Goal: Task Accomplishment & Management: Use online tool/utility

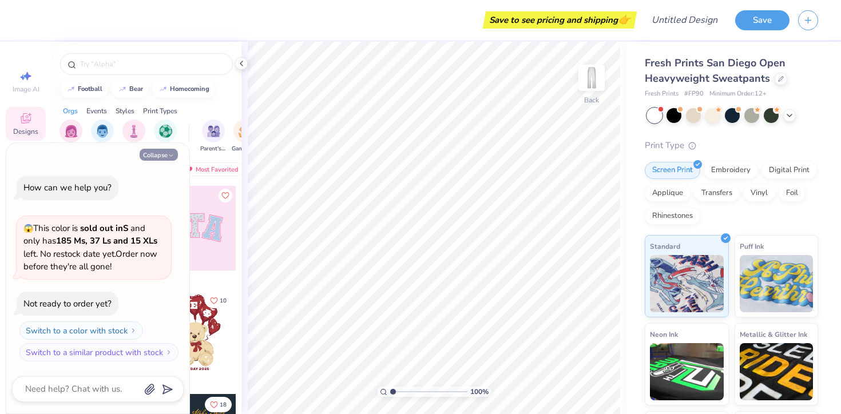
click at [165, 156] on button "Collapse" at bounding box center [159, 155] width 38 height 12
type textarea "x"
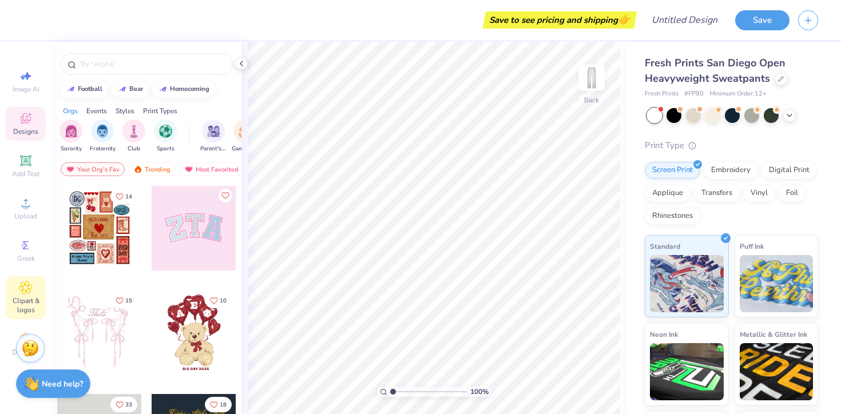
click at [26, 306] on span "Clipart & logos" at bounding box center [26, 305] width 40 height 18
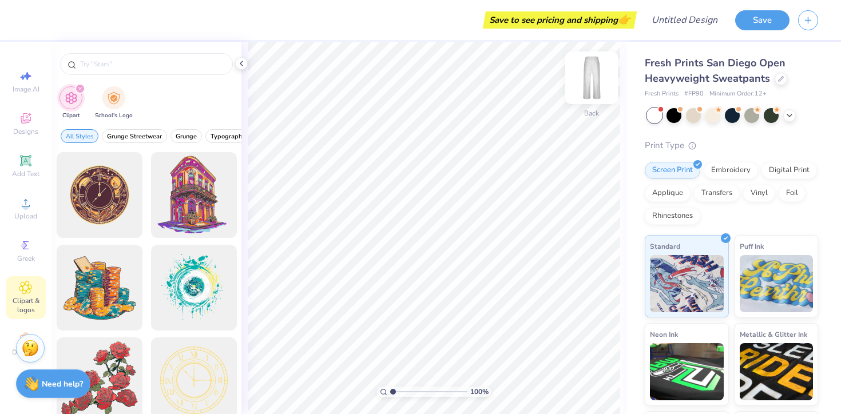
click at [588, 69] on img at bounding box center [592, 78] width 46 height 46
click at [187, 60] on input "text" at bounding box center [152, 63] width 146 height 11
type input "devil horns"
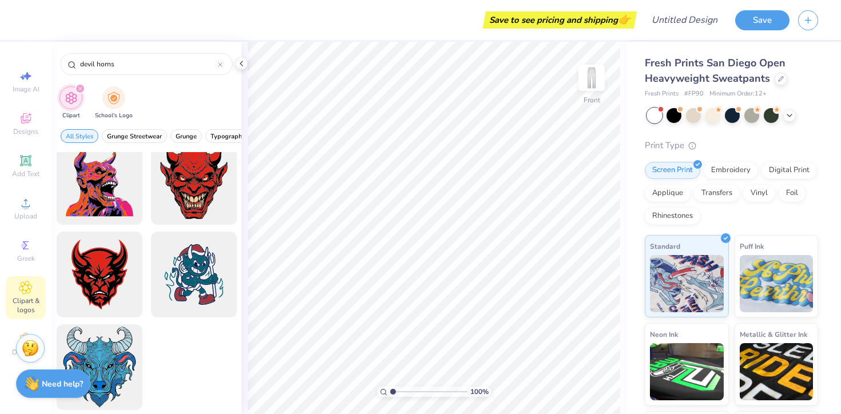
scroll to position [108, 0]
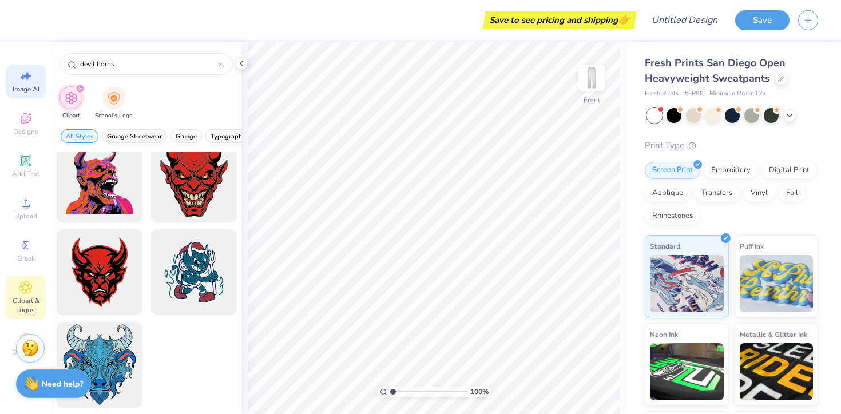
click at [27, 83] on div "Image AI" at bounding box center [26, 82] width 40 height 34
select select "4"
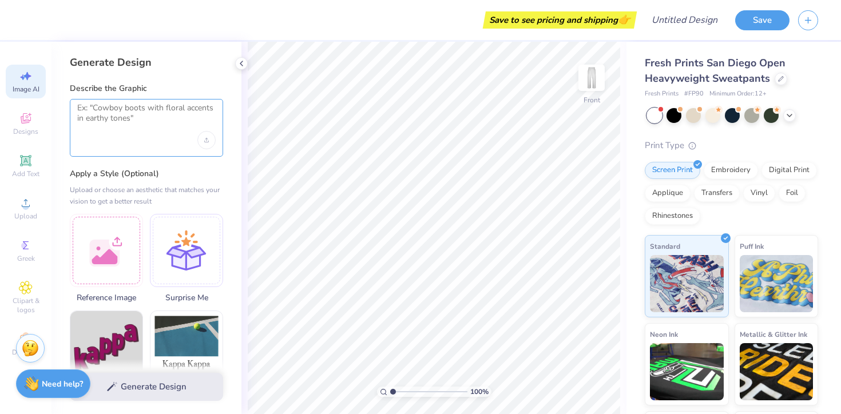
click at [112, 122] on textarea at bounding box center [146, 117] width 138 height 29
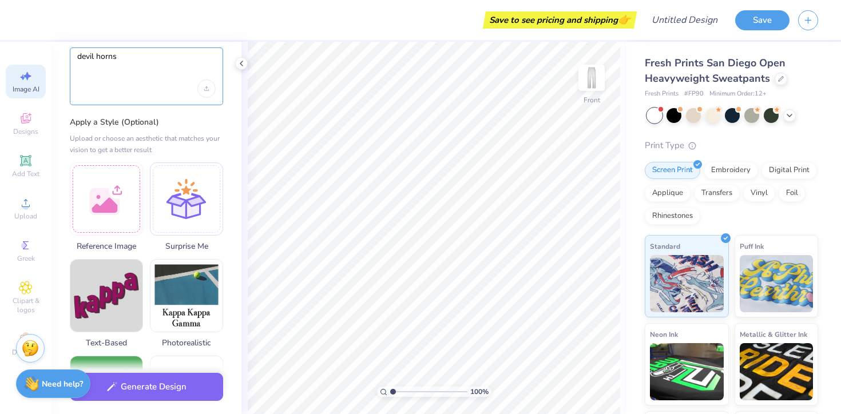
scroll to position [65, 0]
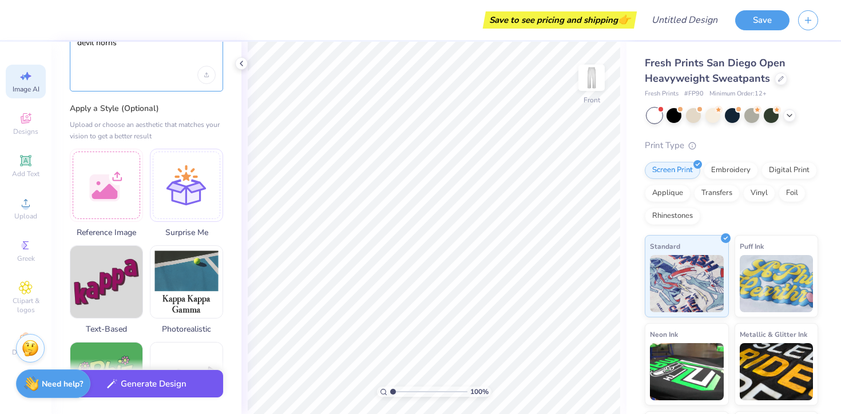
type textarea "devil horns"
click at [104, 382] on button "Generate Design" at bounding box center [146, 384] width 153 height 28
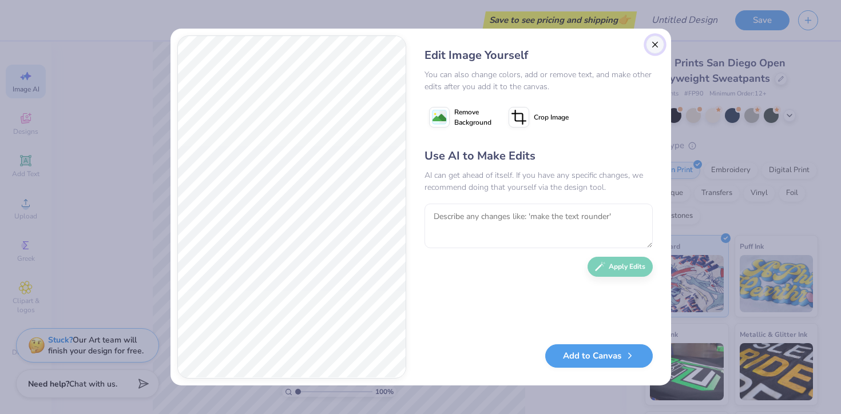
click at [651, 45] on button "Close" at bounding box center [655, 44] width 18 height 18
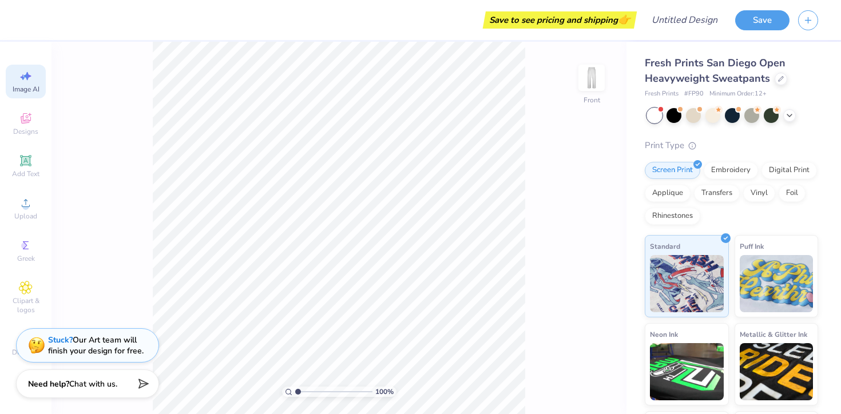
scroll to position [0, 26]
click at [61, 240] on div "100 % Front" at bounding box center [339, 228] width 575 height 373
click at [25, 204] on icon at bounding box center [26, 203] width 8 height 8
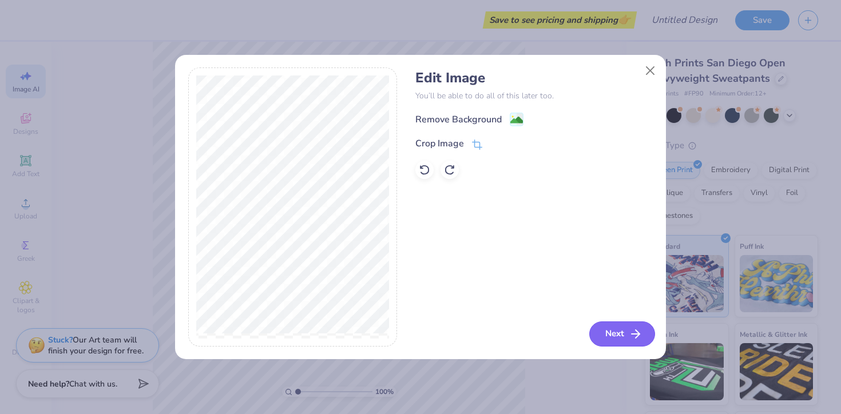
click at [627, 336] on button "Next" at bounding box center [622, 334] width 66 height 25
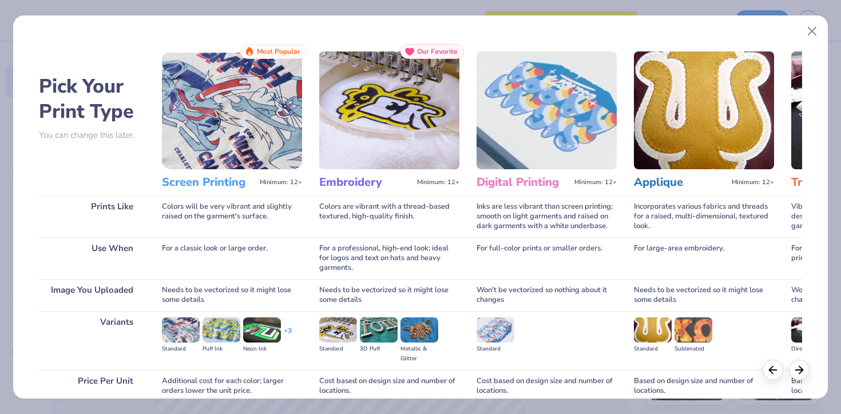
scroll to position [99, 0]
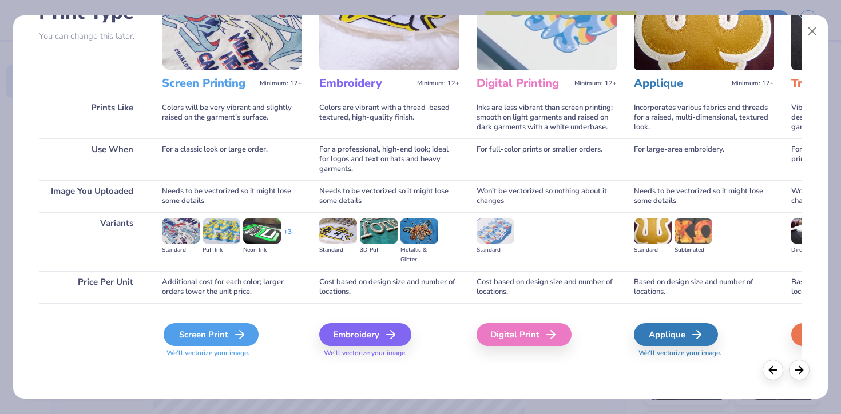
click at [209, 335] on div "Screen Print" at bounding box center [211, 334] width 95 height 23
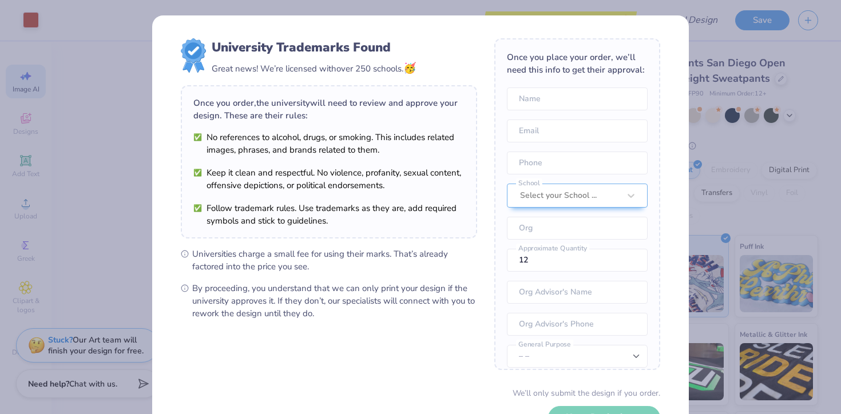
scroll to position [84, 0]
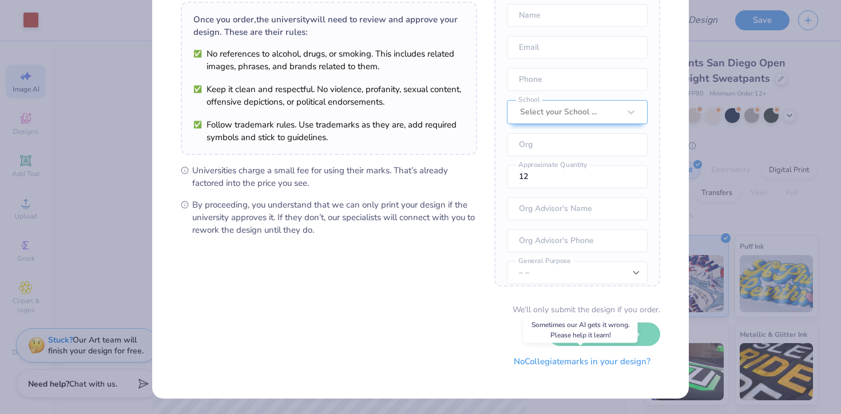
click at [560, 362] on button "No Collegiate marks in your design?" at bounding box center [582, 361] width 156 height 23
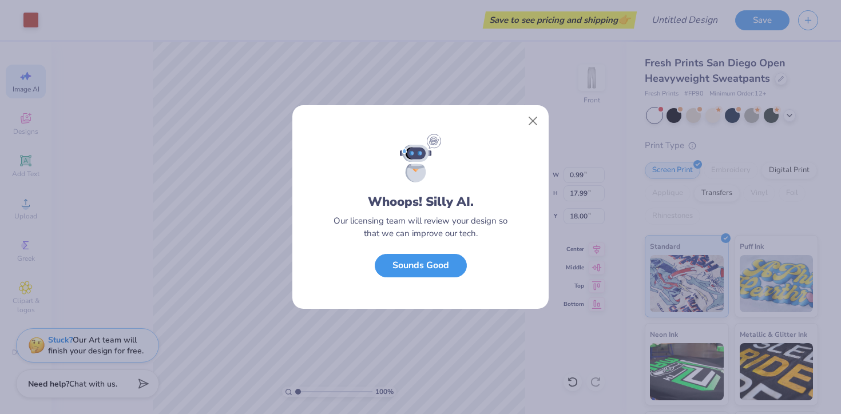
click at [444, 271] on button "Sounds Good" at bounding box center [421, 265] width 92 height 23
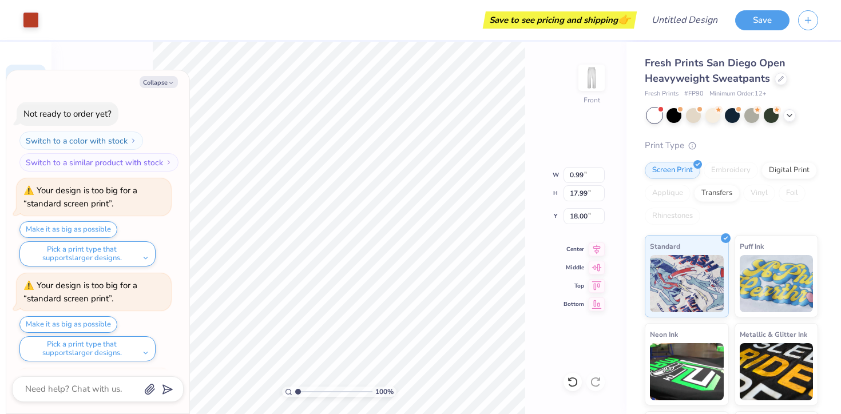
scroll to position [212, 0]
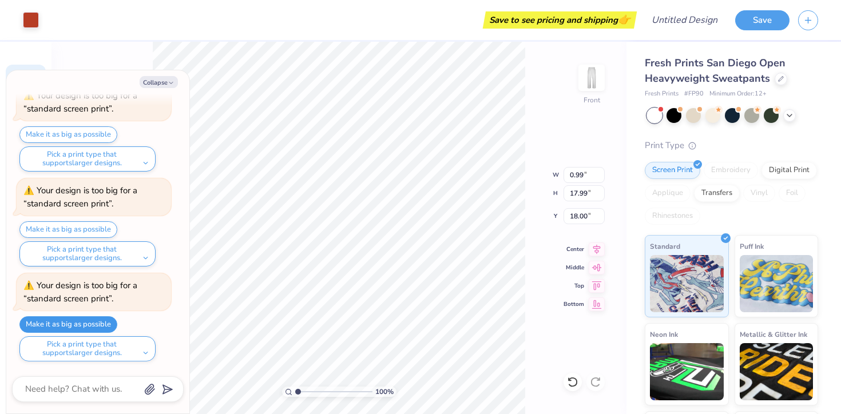
click at [105, 328] on button "Make it as big as possible" at bounding box center [68, 324] width 98 height 17
type textarea "x"
type input "18.00"
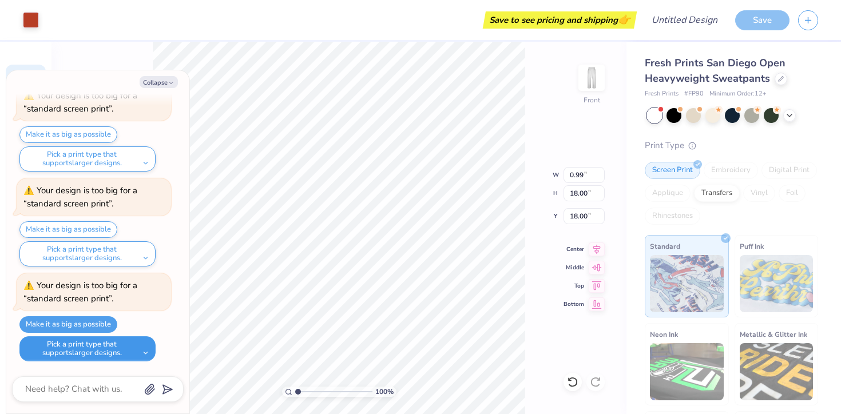
click at [120, 350] on button "Pick a print type that supports larger designs." at bounding box center [87, 348] width 136 height 25
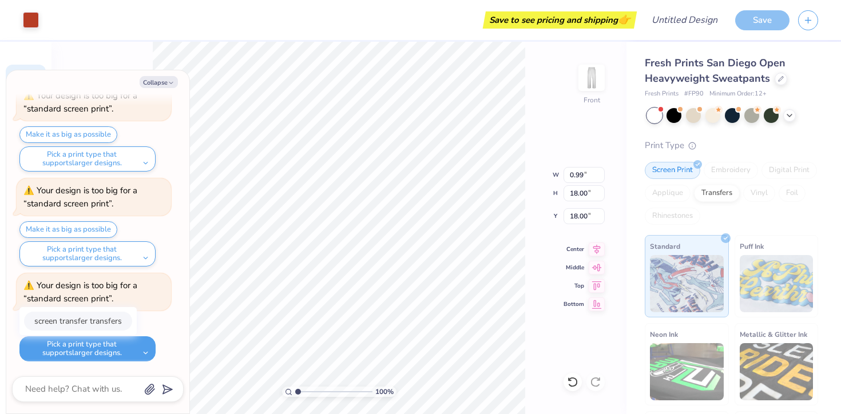
click at [104, 320] on button "screen transfer transfers" at bounding box center [78, 321] width 108 height 19
type textarea "x"
type input "1.21"
type input "22.04"
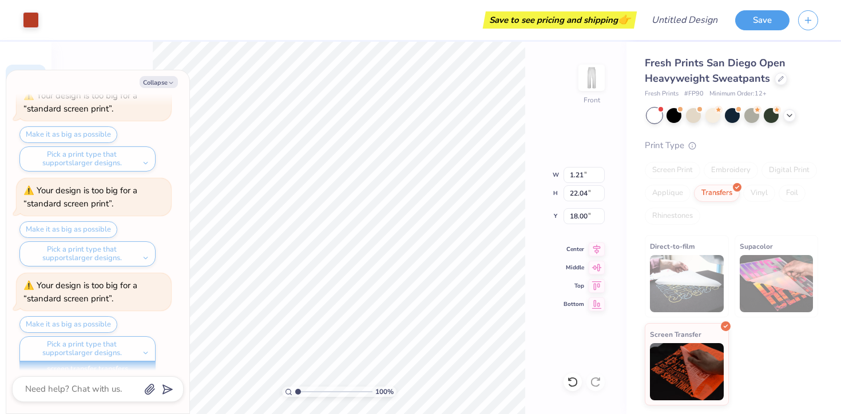
scroll to position [228, 0]
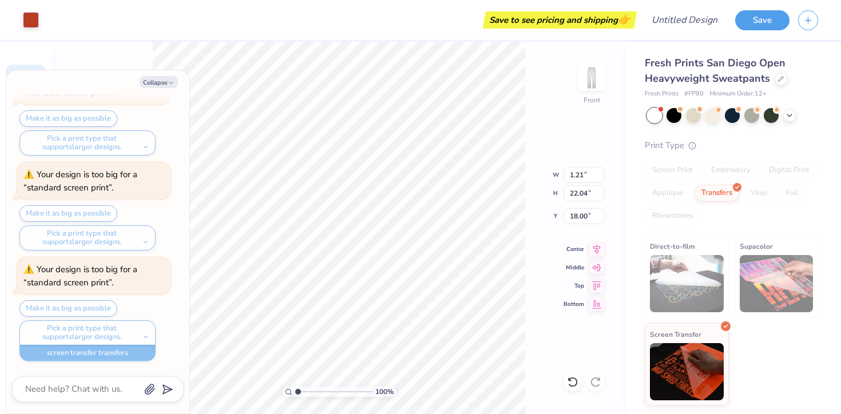
type textarea "x"
type input "1.58"
type input "28.83"
type input "18.01"
type textarea "x"
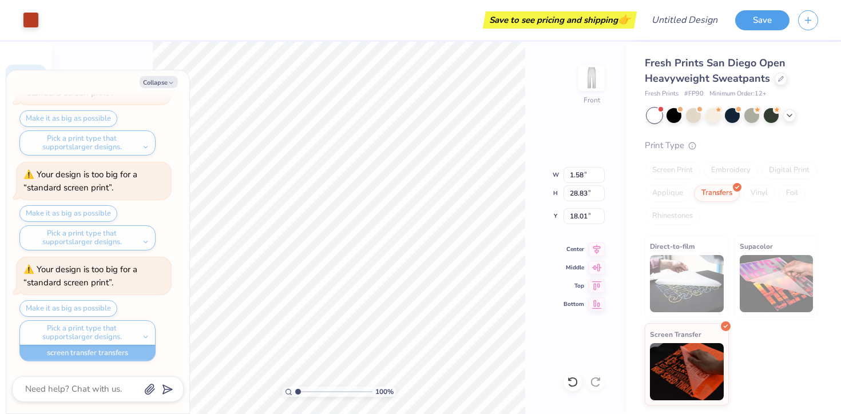
type input "20.16"
type textarea "x"
type input "1.74"
type input "31.75"
type textarea "x"
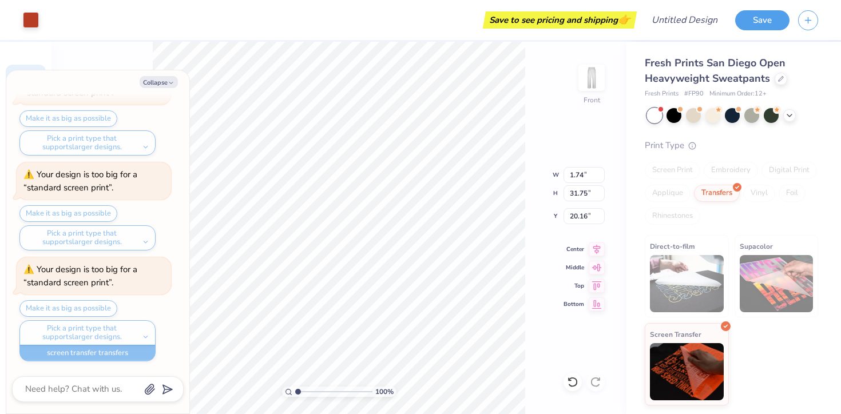
type input "19.86"
type textarea "x"
type input "18.94"
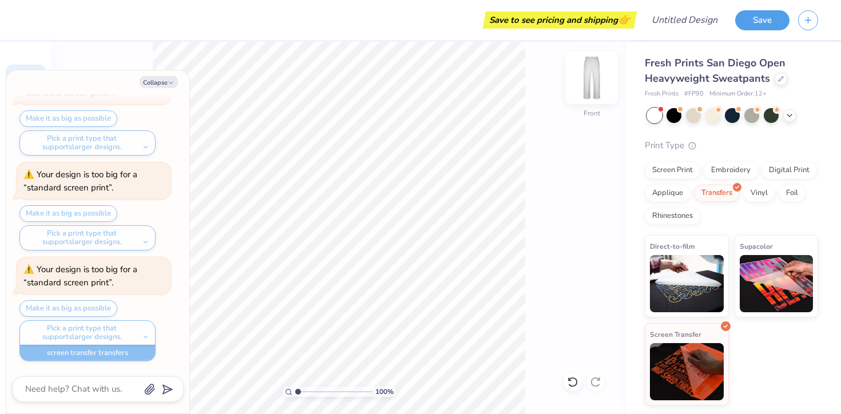
click at [585, 75] on img at bounding box center [592, 78] width 46 height 46
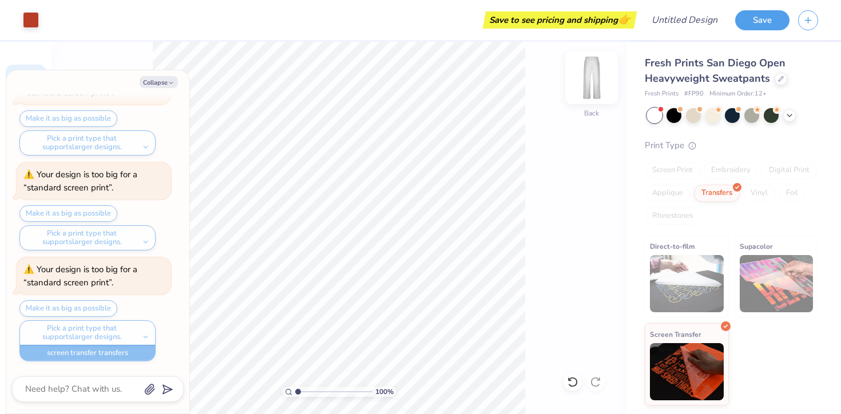
click at [593, 76] on img at bounding box center [592, 78] width 46 height 46
click at [593, 76] on img at bounding box center [591, 77] width 23 height 23
click at [167, 85] on button "Collapse" at bounding box center [159, 82] width 38 height 12
type textarea "x"
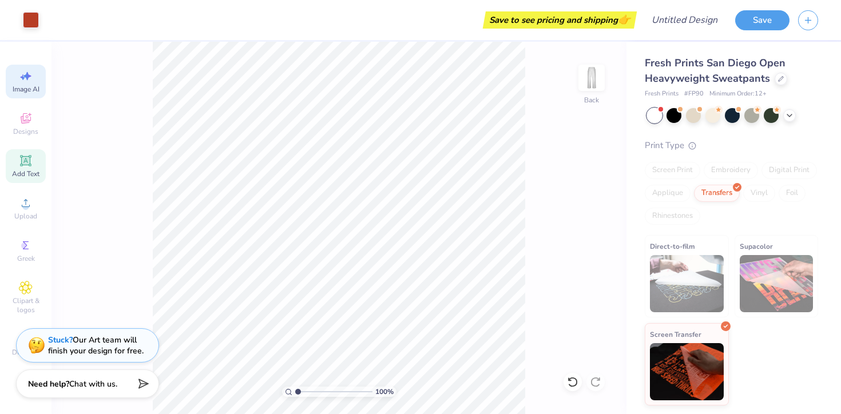
click at [21, 167] on icon at bounding box center [26, 161] width 14 height 14
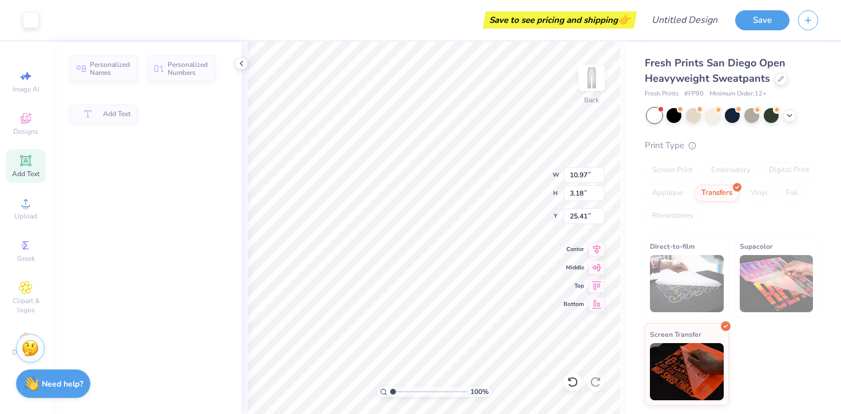
scroll to position [0, 0]
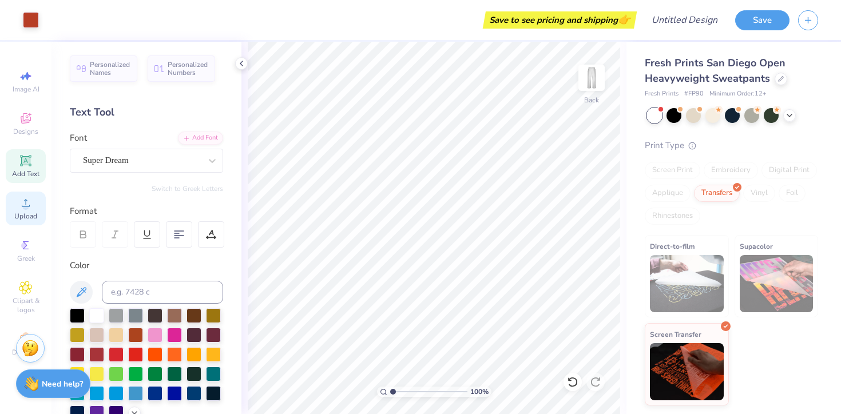
click at [24, 212] on span "Upload" at bounding box center [25, 216] width 23 height 9
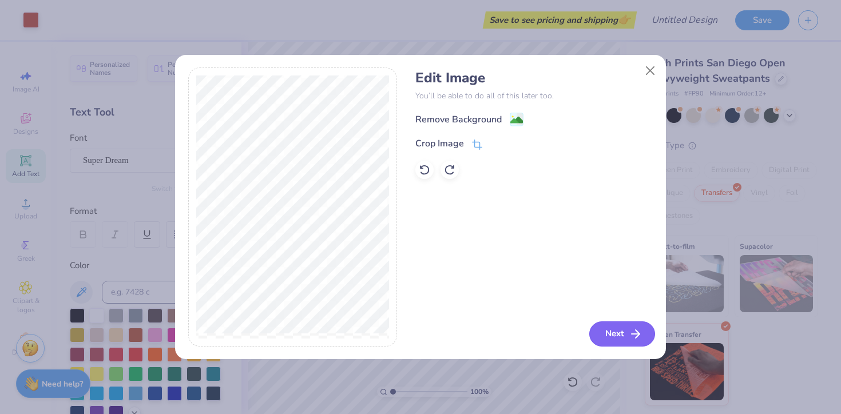
click at [621, 332] on button "Next" at bounding box center [622, 334] width 66 height 25
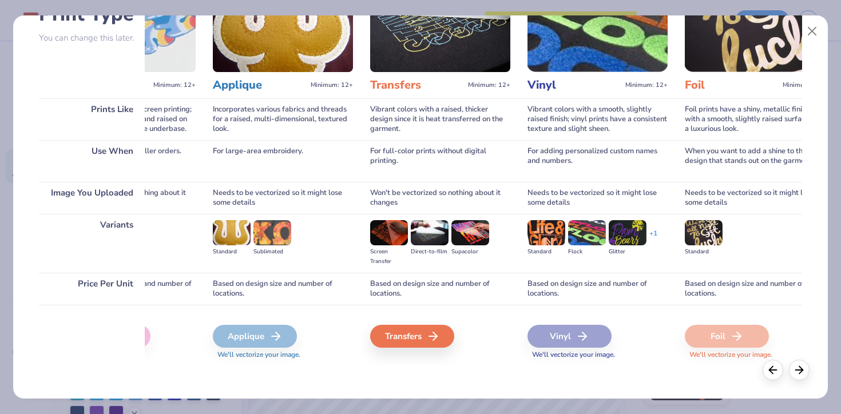
scroll to position [0, 438]
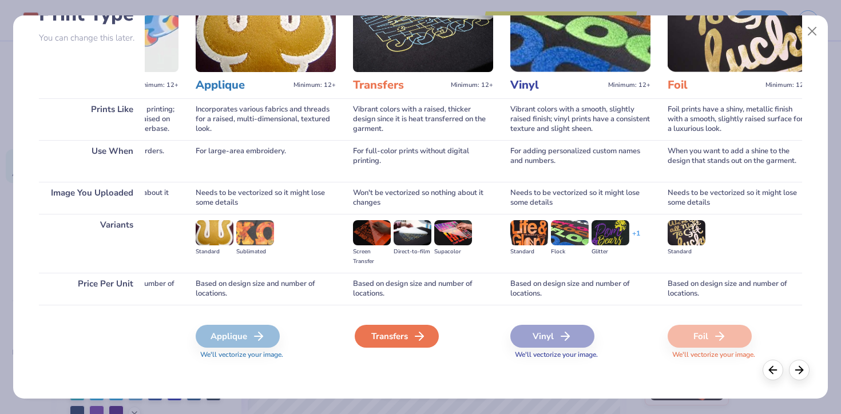
click at [390, 339] on div "Transfers" at bounding box center [397, 336] width 84 height 23
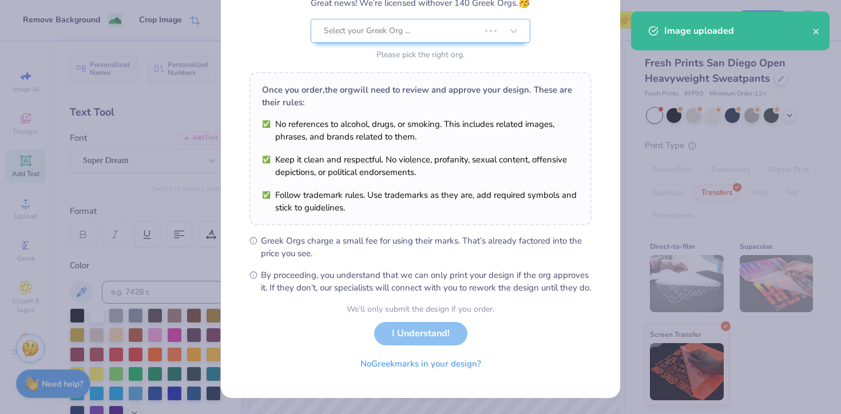
scroll to position [121, 0]
click at [413, 366] on button "No Greek marks in your design?" at bounding box center [421, 361] width 140 height 23
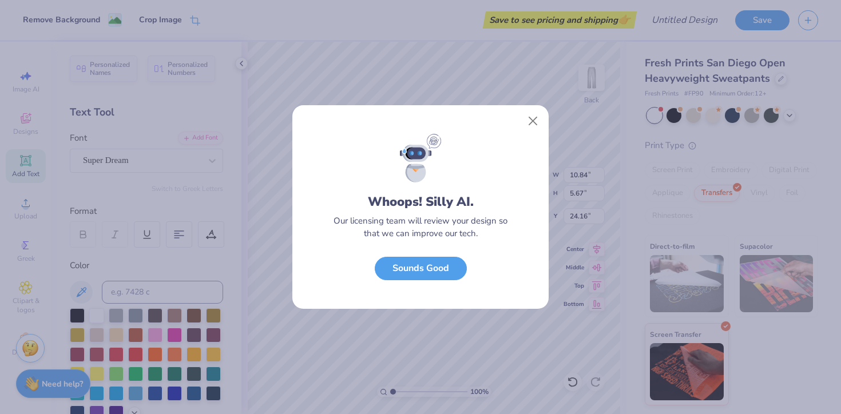
scroll to position [0, 0]
click at [429, 280] on div "Whoops! Silly AI. Our licensing team will review your design so that we can imp…" at bounding box center [420, 221] width 256 height 175
click at [425, 271] on button "Sounds Good" at bounding box center [421, 265] width 92 height 23
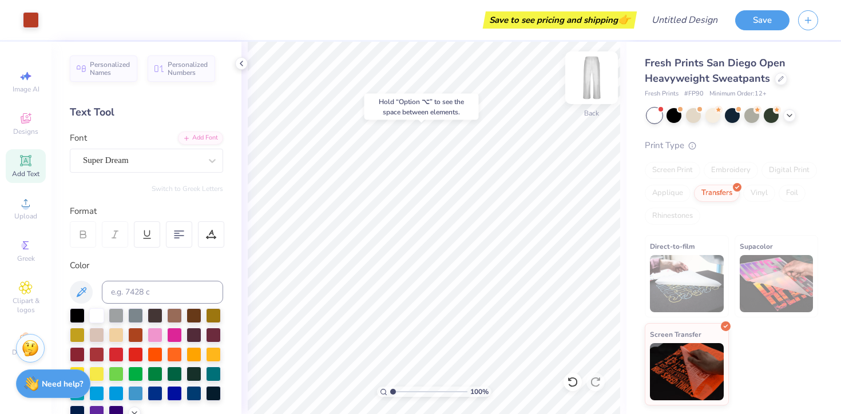
click at [595, 75] on img at bounding box center [592, 78] width 46 height 46
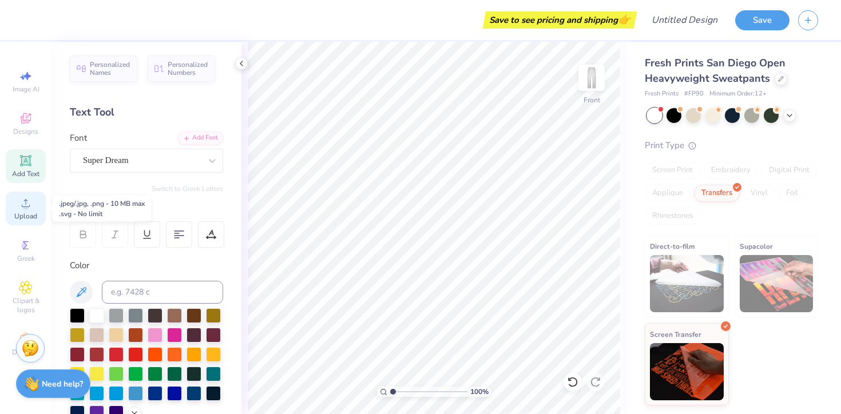
click at [31, 219] on span "Upload" at bounding box center [25, 216] width 23 height 9
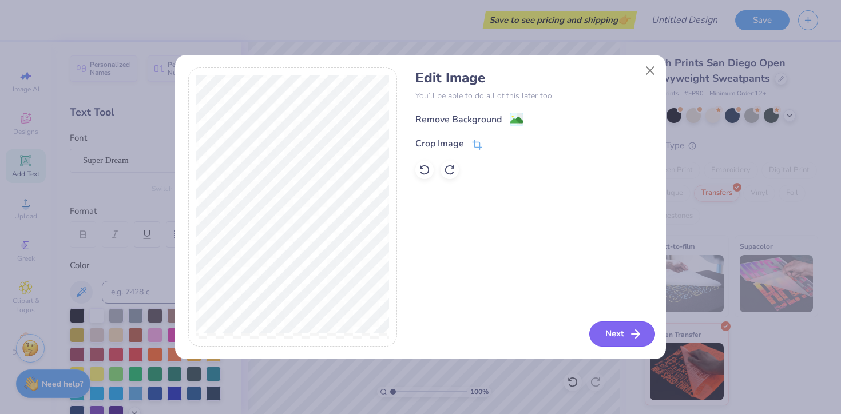
click at [631, 326] on button "Next" at bounding box center [622, 334] width 66 height 25
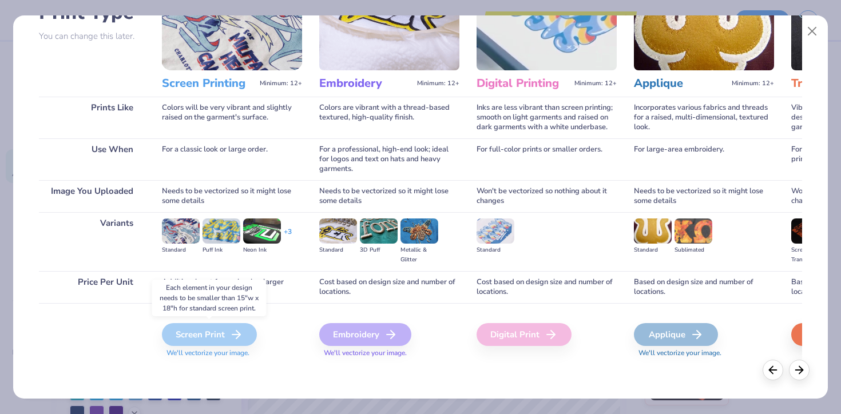
click at [229, 334] on icon at bounding box center [236, 335] width 14 height 14
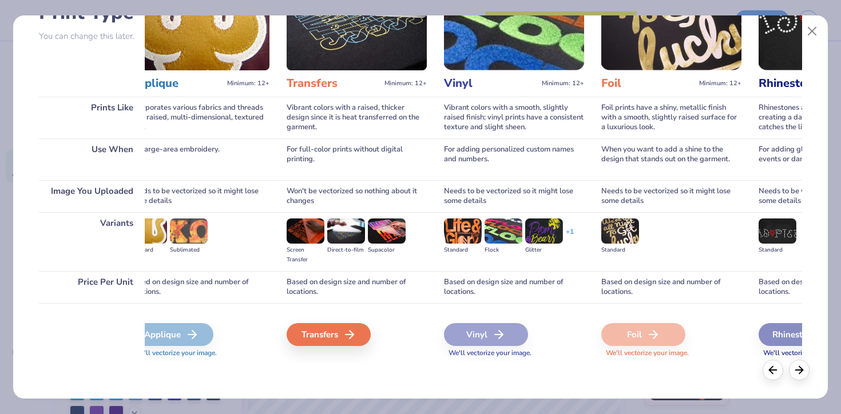
scroll to position [0, 509]
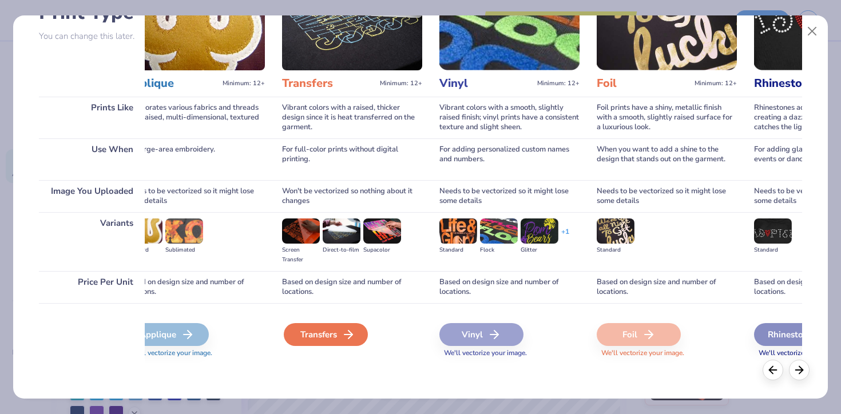
click at [333, 340] on div "Transfers" at bounding box center [326, 334] width 84 height 23
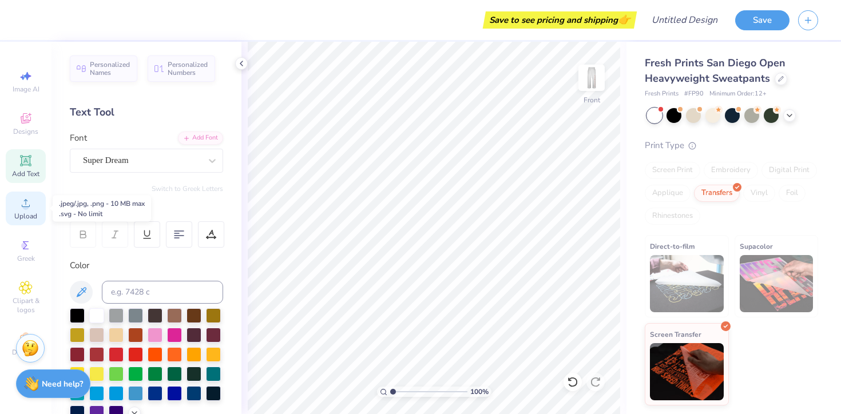
click at [28, 213] on span "Upload" at bounding box center [25, 216] width 23 height 9
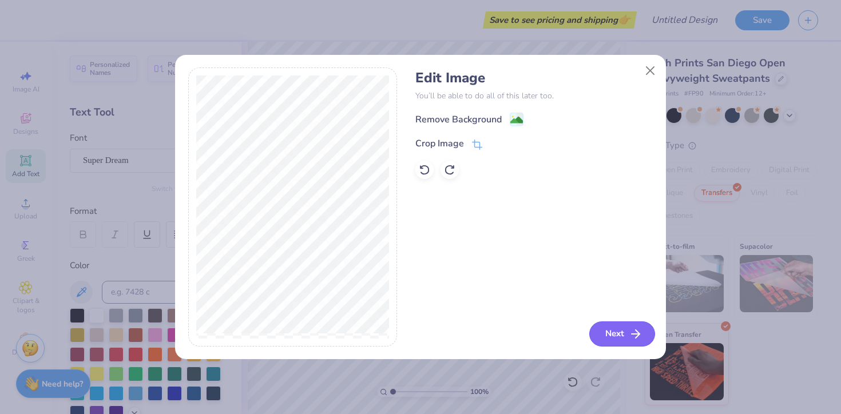
click at [616, 337] on button "Next" at bounding box center [622, 334] width 66 height 25
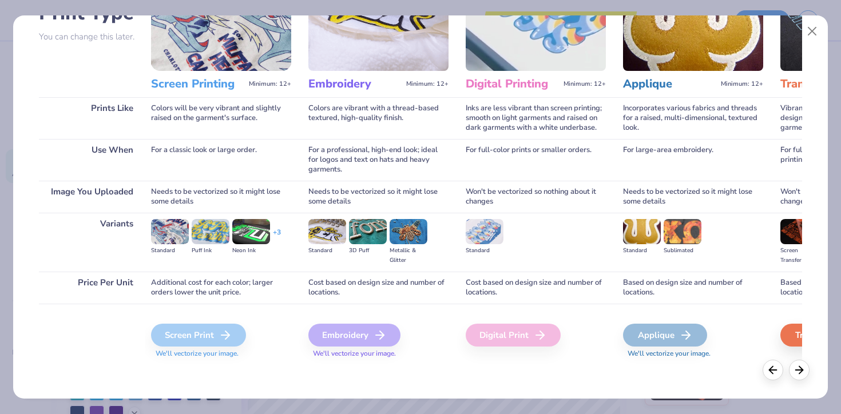
scroll to position [98, 0]
click at [797, 339] on div "Transfers" at bounding box center [824, 335] width 84 height 23
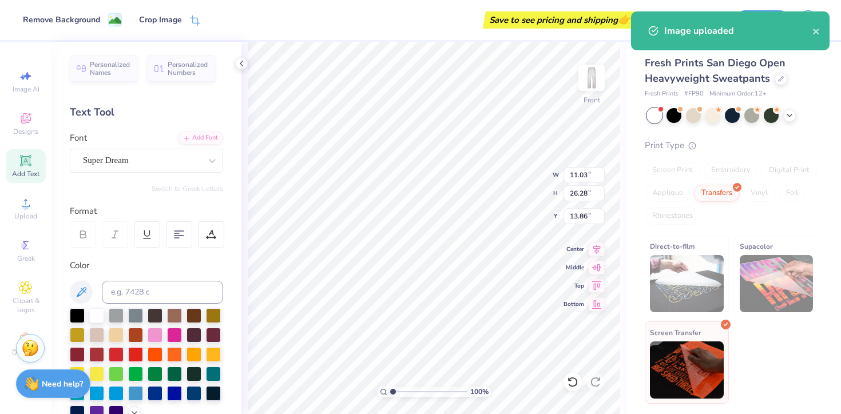
type input "3.33"
type input "7.93"
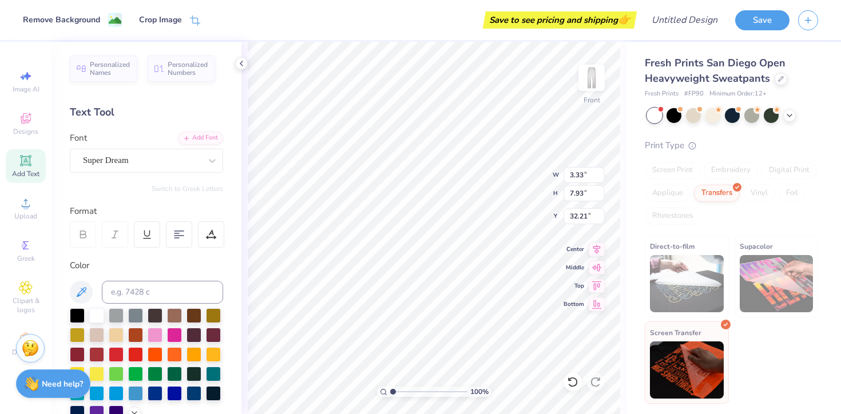
type input "2.89"
type input "2.23"
type input "5.32"
type input "3.31"
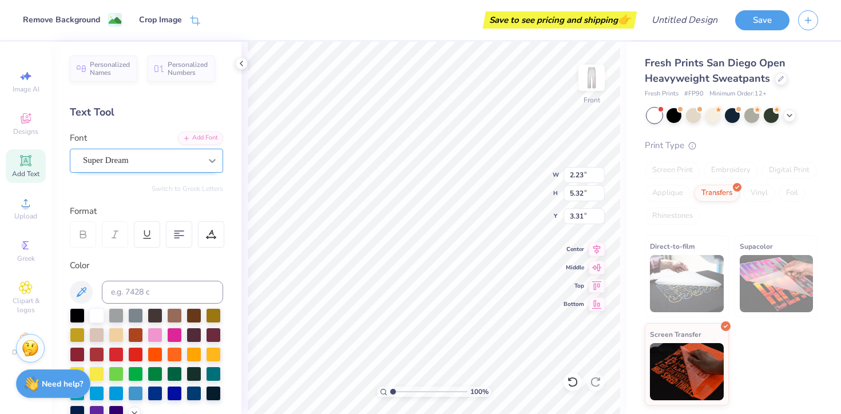
type input "1.88"
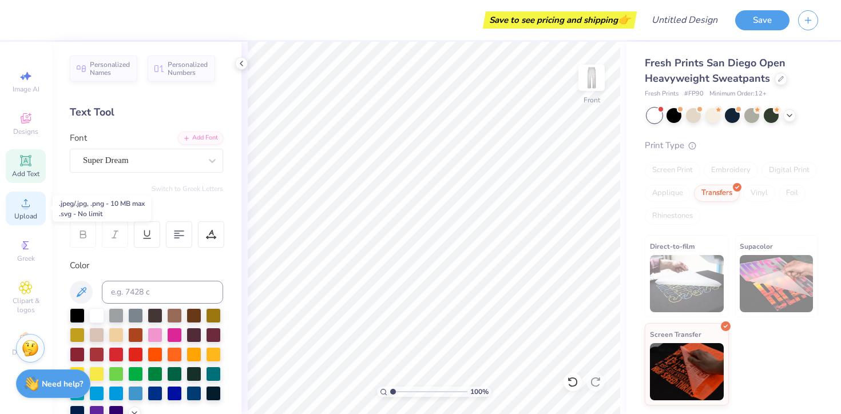
click at [39, 201] on div "Upload" at bounding box center [26, 209] width 40 height 34
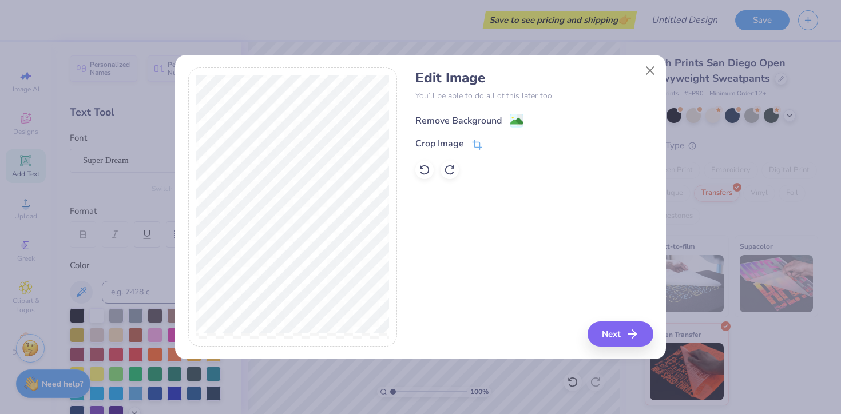
click at [485, 116] on div "Remove Background" at bounding box center [458, 121] width 86 height 14
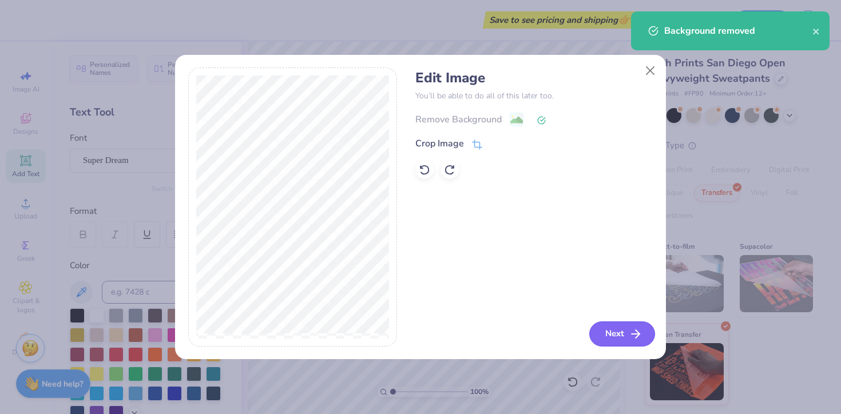
click at [619, 335] on button "Next" at bounding box center [622, 334] width 66 height 25
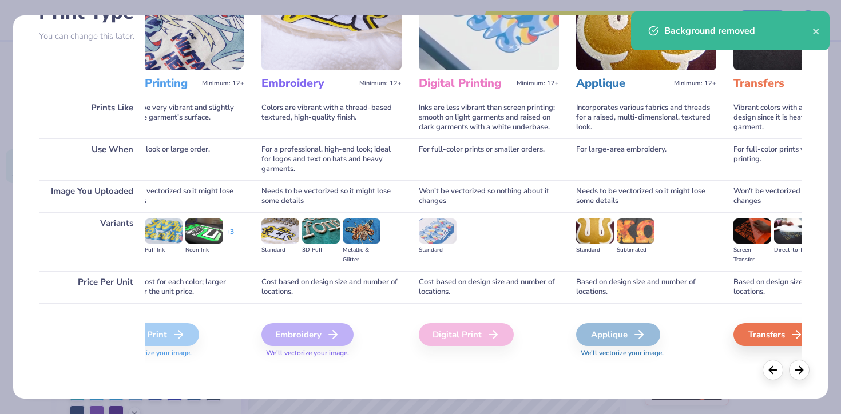
scroll to position [0, 71]
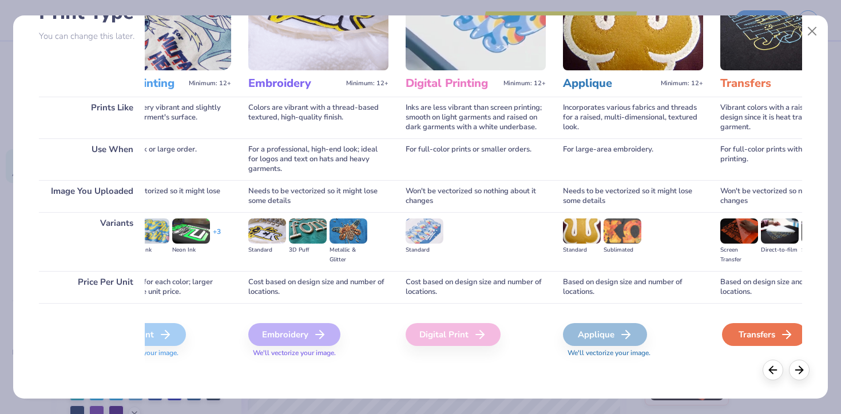
click at [745, 343] on div "Transfers" at bounding box center [764, 334] width 84 height 23
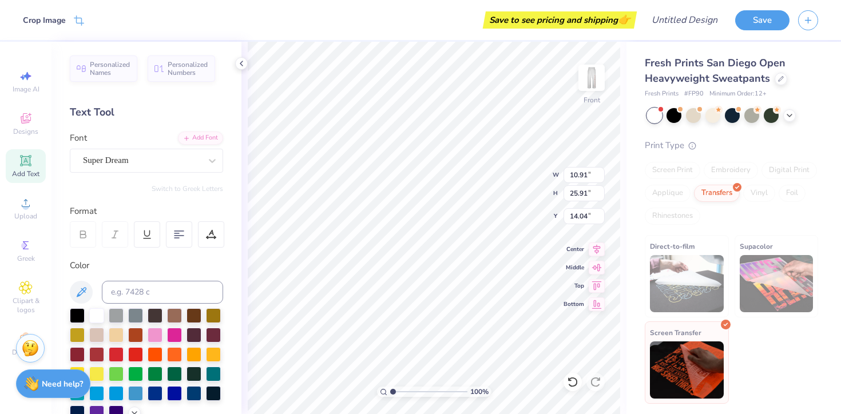
type input "2.52"
type input "5.98"
type input "1.88"
type input "2.32"
type input "5.52"
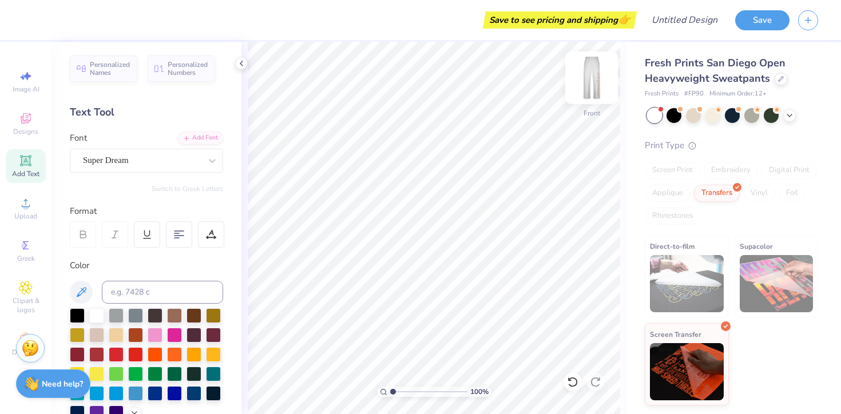
click at [593, 74] on img at bounding box center [592, 78] width 46 height 46
click at [593, 74] on img at bounding box center [591, 77] width 23 height 23
click at [593, 89] on img at bounding box center [592, 78] width 46 height 46
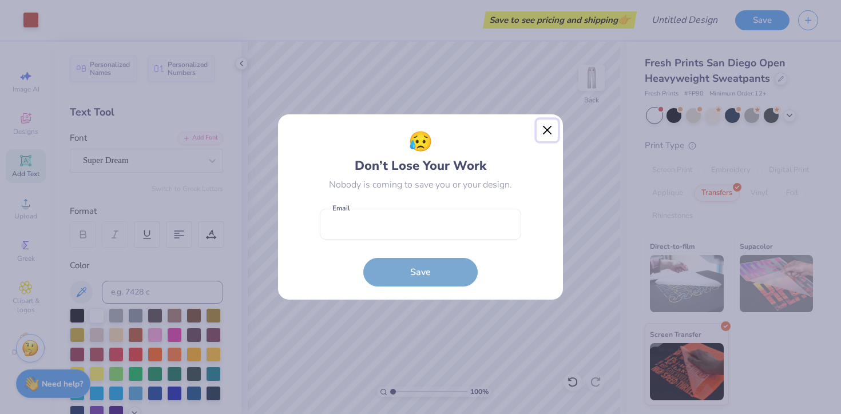
click at [544, 127] on button "Close" at bounding box center [548, 131] width 22 height 22
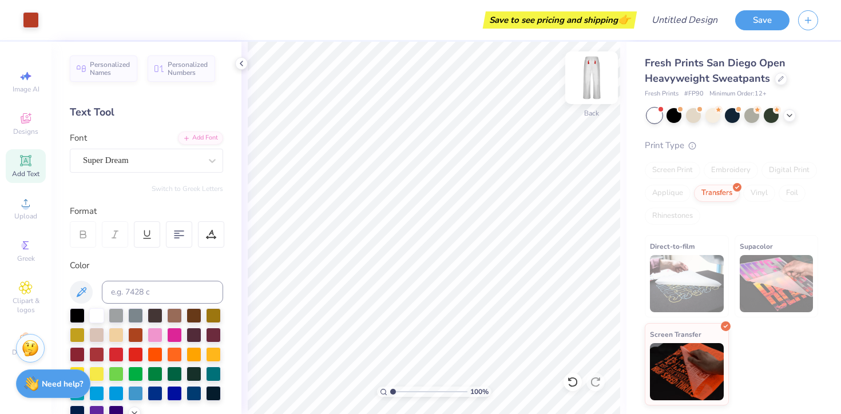
click at [604, 72] on img at bounding box center [592, 78] width 46 height 46
click at [595, 73] on img at bounding box center [592, 78] width 46 height 46
click at [587, 85] on img at bounding box center [592, 78] width 46 height 46
type input "19.84"
click at [25, 212] on span "Upload" at bounding box center [25, 216] width 23 height 9
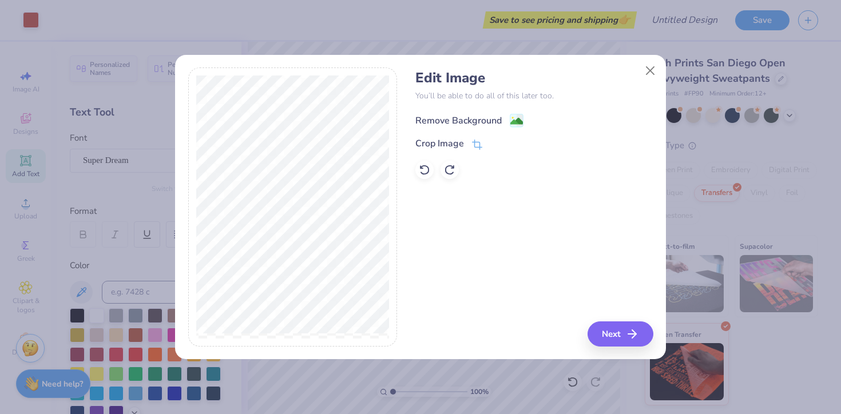
click at [482, 118] on div "Remove Background" at bounding box center [458, 121] width 86 height 14
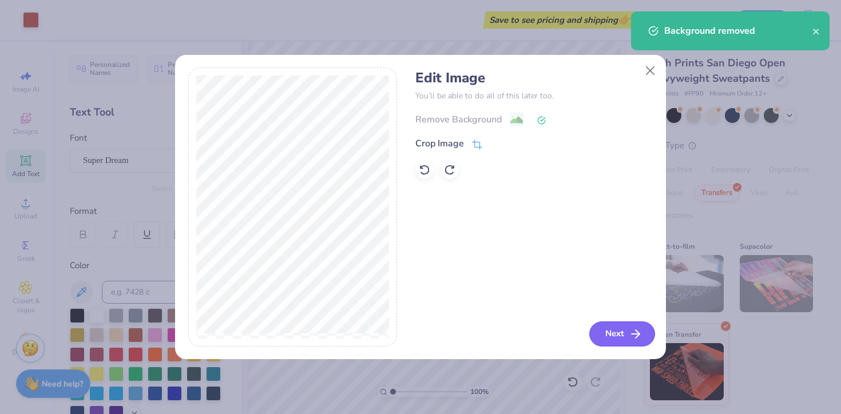
click at [620, 339] on button "Next" at bounding box center [622, 334] width 66 height 25
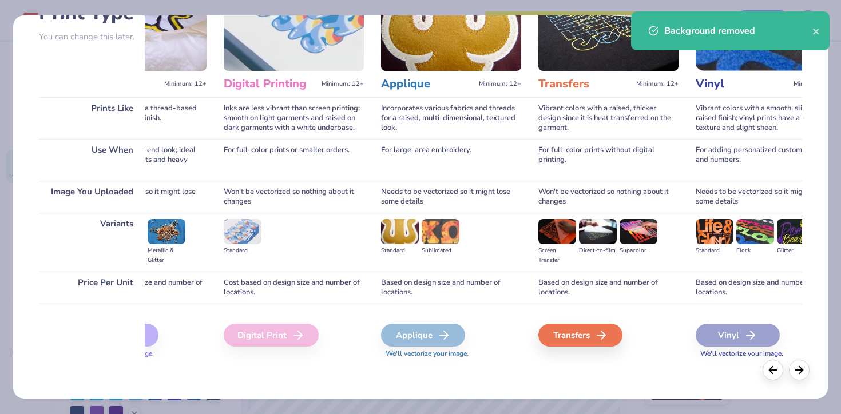
scroll to position [0, 275]
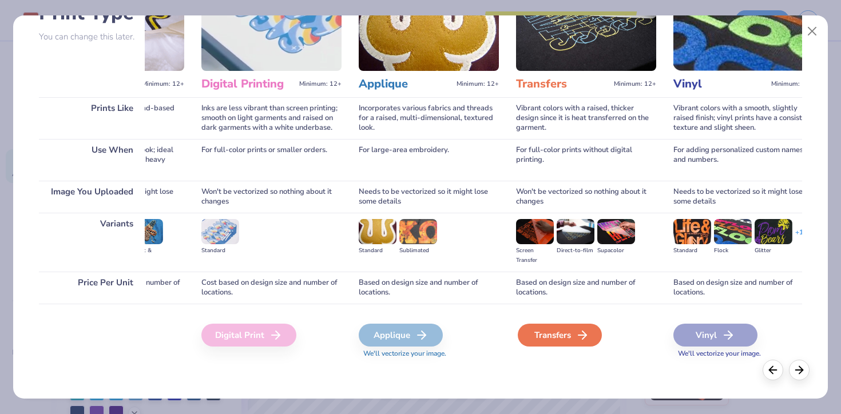
click at [542, 329] on div "Transfers" at bounding box center [560, 335] width 84 height 23
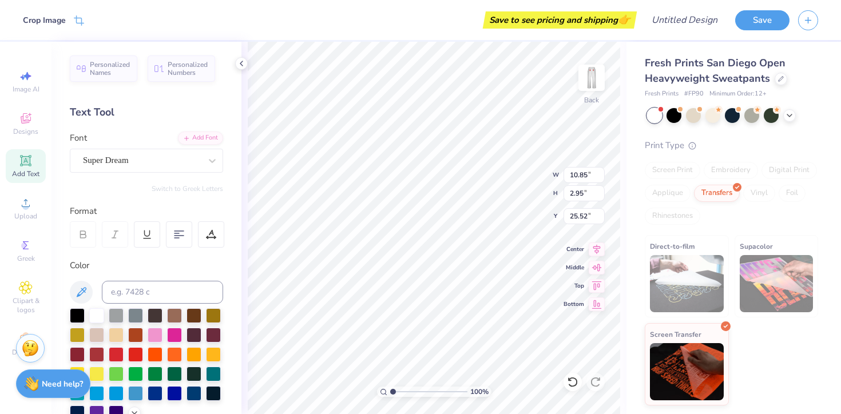
type input "3.15"
type input "10.86"
type input "21.54"
type input "5.83"
type input "20.20"
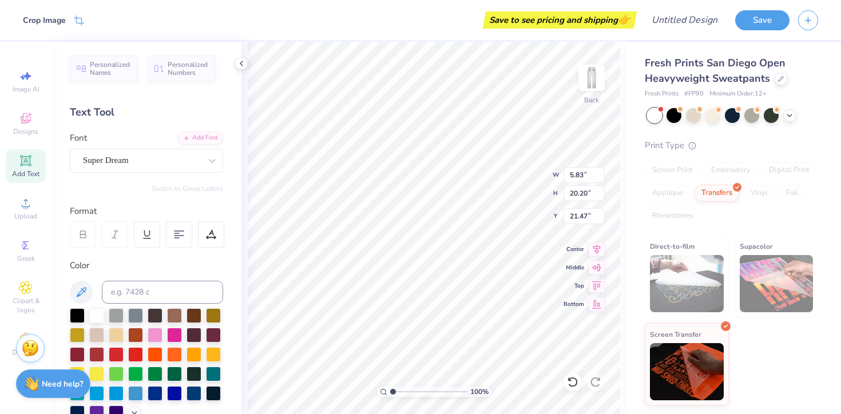
type input "27.00"
type input "5.03"
type input "17.34"
type input "30.02"
